Goal: Task Accomplishment & Management: Complete application form

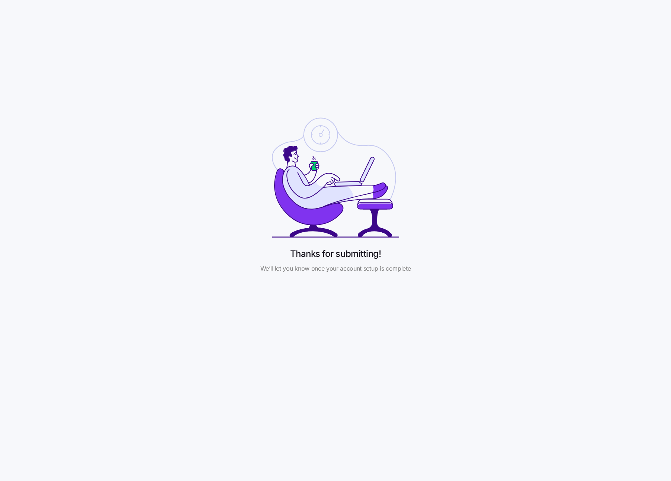
click at [532, 115] on div "Thanks for submitting! We’ll let you know once your account setup is complete" at bounding box center [335, 192] width 671 height 385
